Goal: Task Accomplishment & Management: Manage account settings

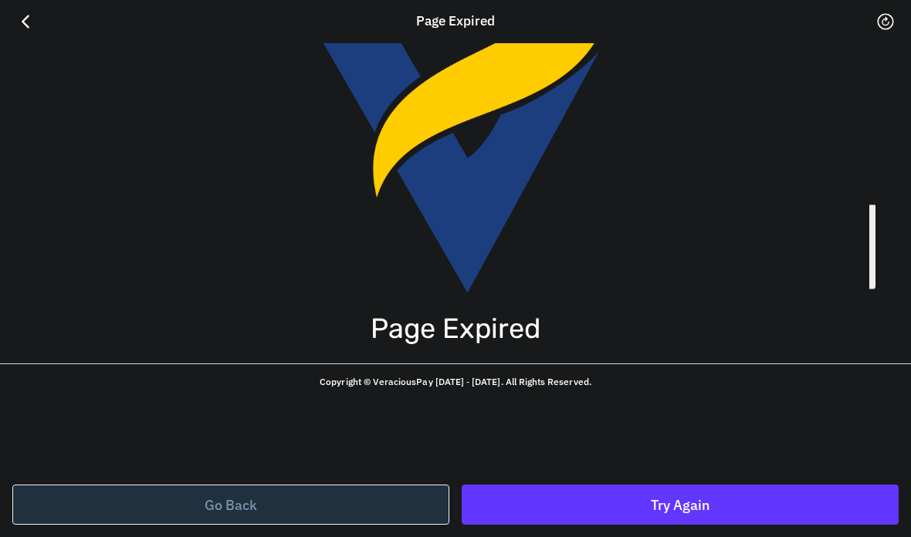
click at [415, 499] on div at bounding box center [417, 509] width 878 height 878
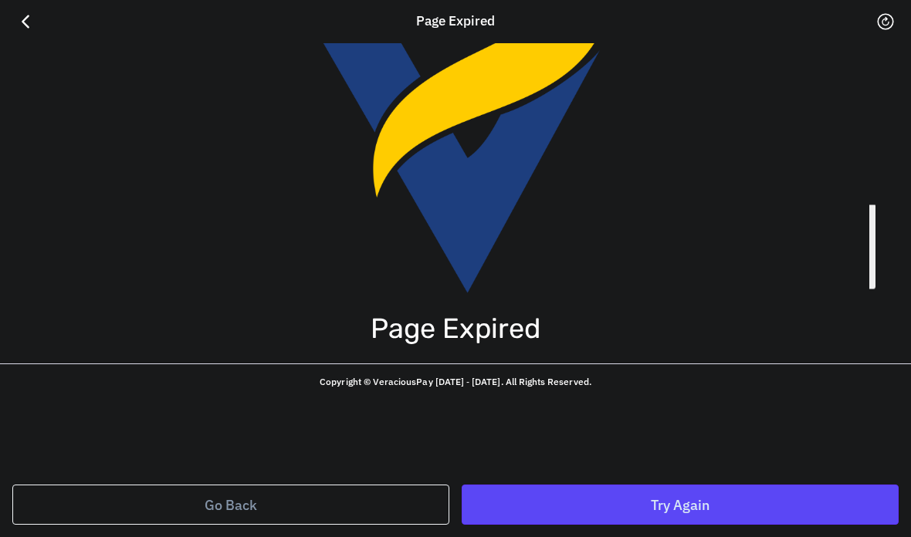
click at [689, 480] on div at bounding box center [691, 491] width 878 height 878
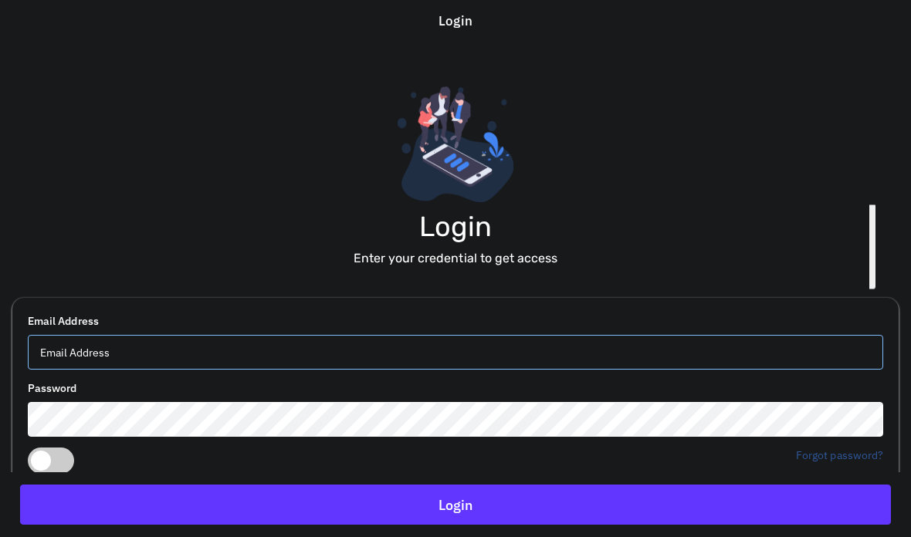
click at [267, 343] on input "email" at bounding box center [455, 352] width 855 height 35
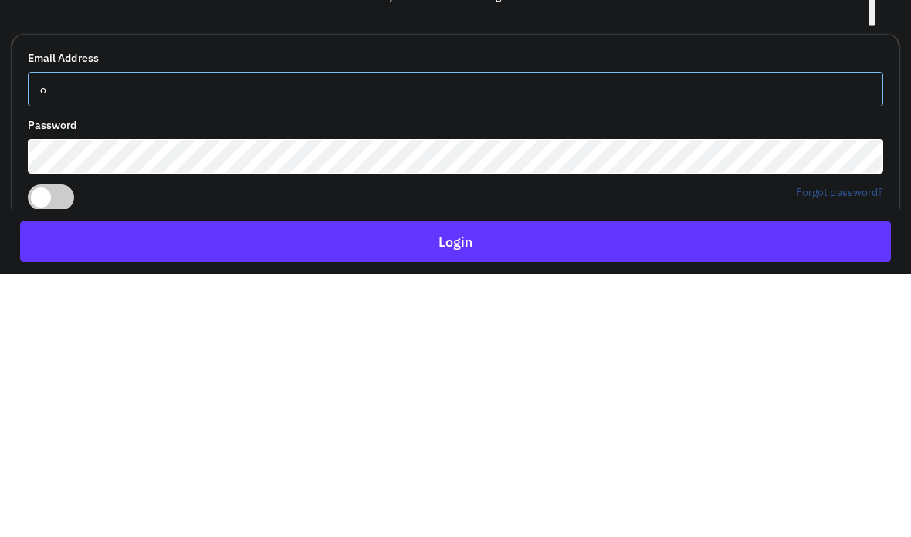
type input "[EMAIL_ADDRESS][DOMAIN_NAME]"
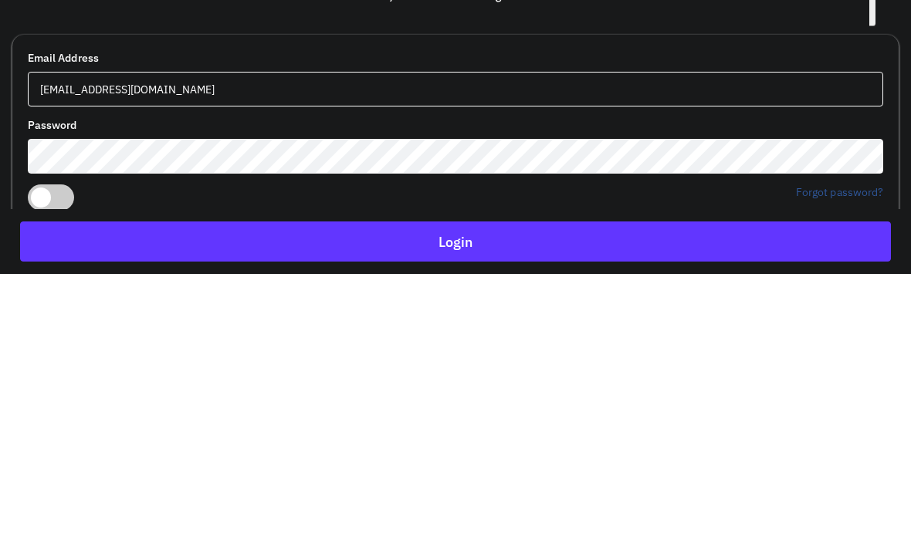
scroll to position [131, 0]
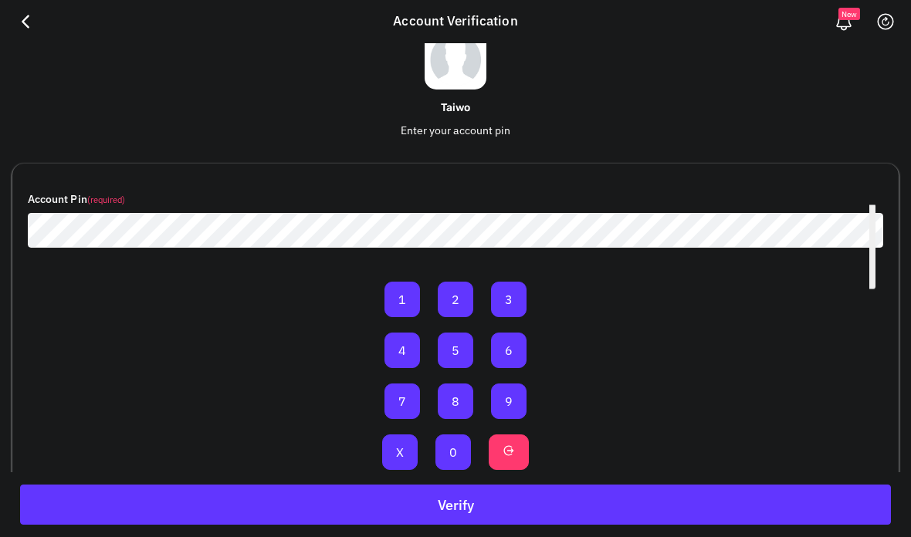
scroll to position [107, 0]
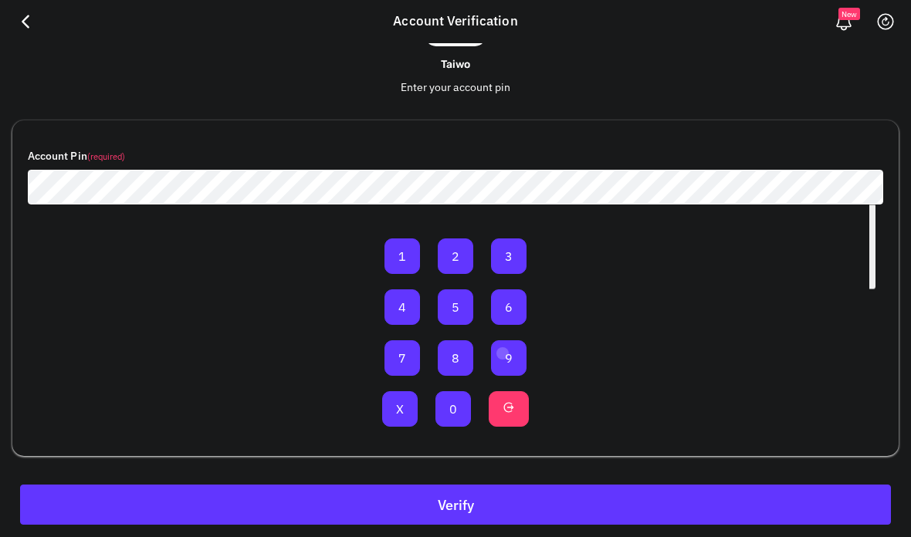
click at [502, 352] on div at bounding box center [502, 353] width 12 height 12
click at [453, 402] on div at bounding box center [453, 404] width 100 height 100
